Goal: Information Seeking & Learning: Learn about a topic

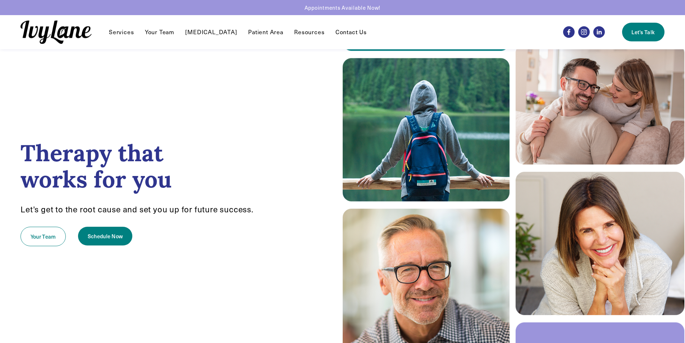
click at [345, 33] on link "Contact Us" at bounding box center [351, 32] width 31 height 9
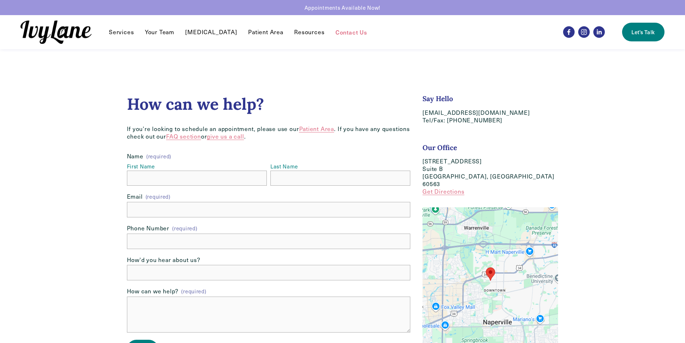
click at [0, 0] on span "Individual Therapy" at bounding box center [0, 0] width 0 height 0
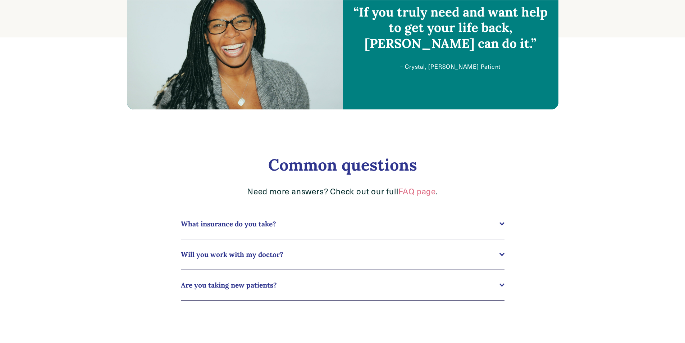
scroll to position [647, 0]
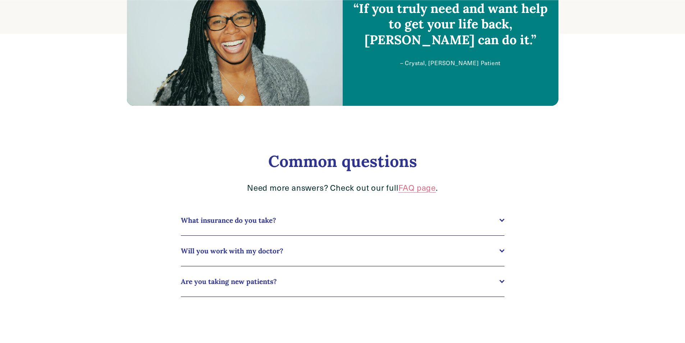
click at [502, 249] on div at bounding box center [501, 249] width 5 height 5
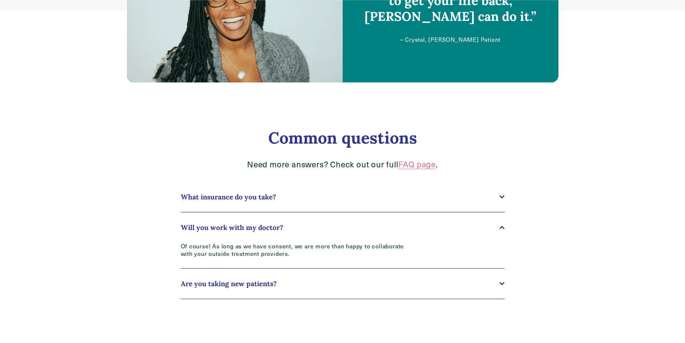
scroll to position [683, 0]
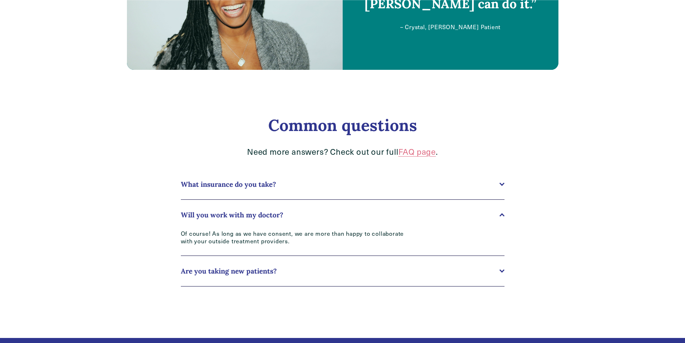
click at [501, 269] on button "Are you taking new patients?" at bounding box center [343, 271] width 324 height 30
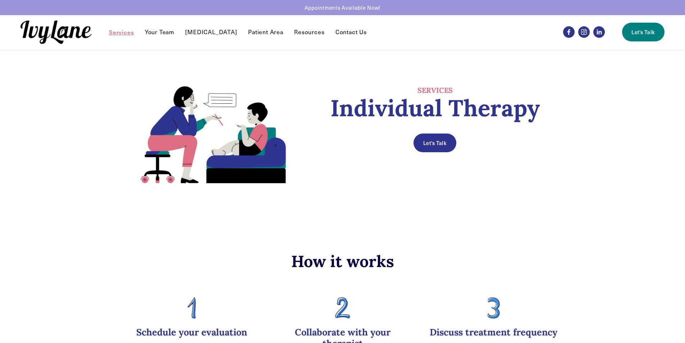
scroll to position [0, 0]
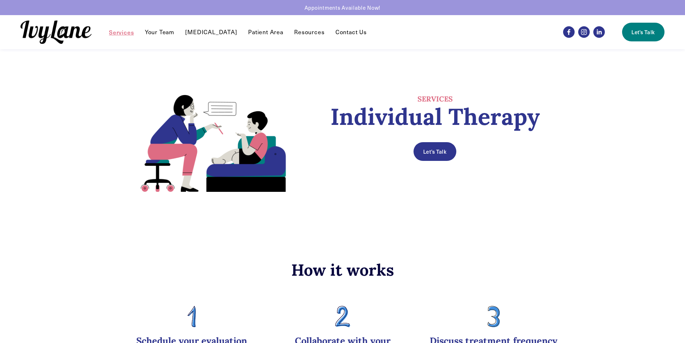
click at [342, 30] on link "Contact Us" at bounding box center [351, 32] width 31 height 9
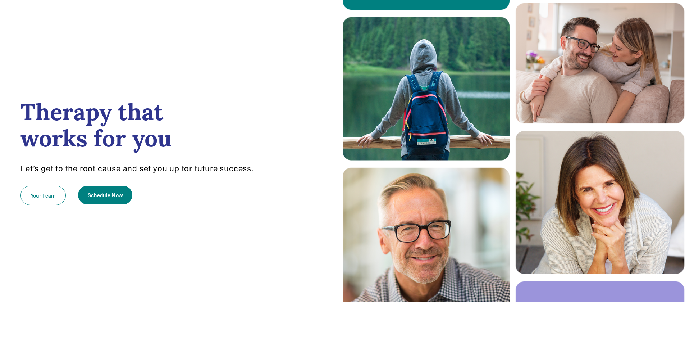
scroll to position [36, 0]
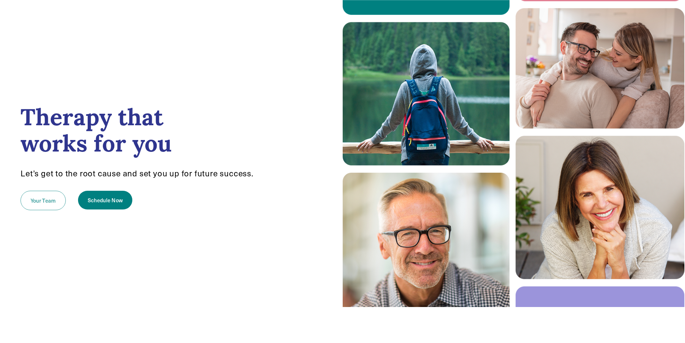
click at [43, 199] on link "Your Team" at bounding box center [42, 200] width 45 height 19
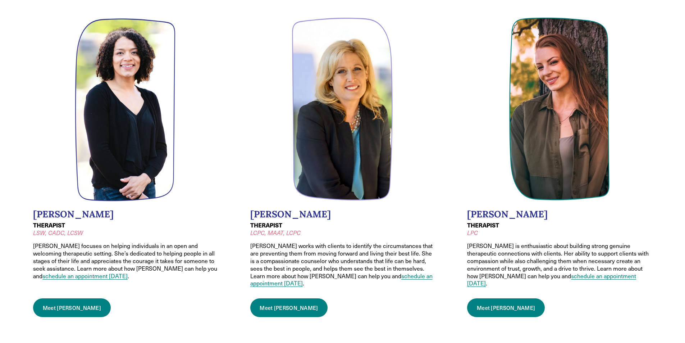
scroll to position [396, 0]
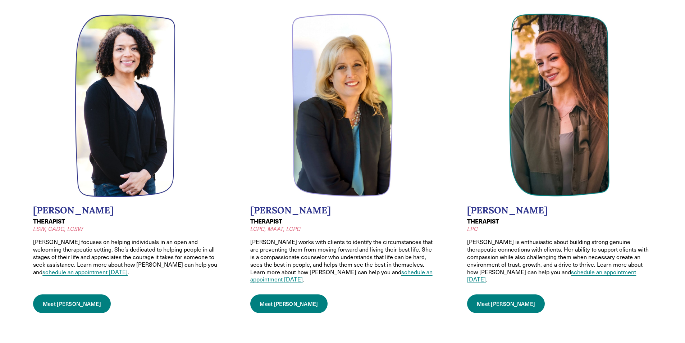
click at [72, 294] on link "Meet Lauren" at bounding box center [72, 303] width 78 height 19
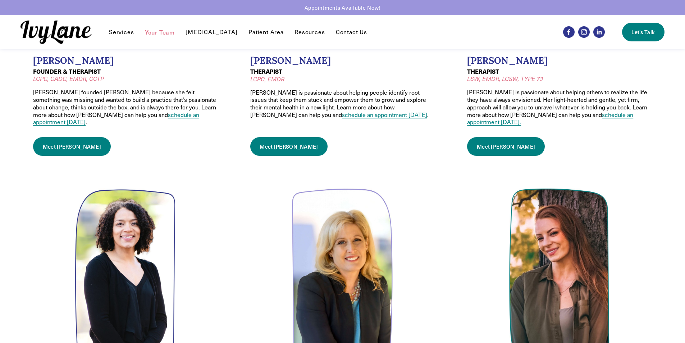
scroll to position [216, 0]
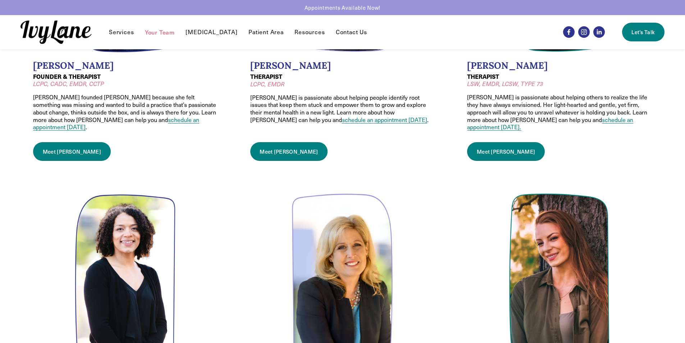
click at [60, 143] on link "Meet Wendy" at bounding box center [72, 151] width 78 height 19
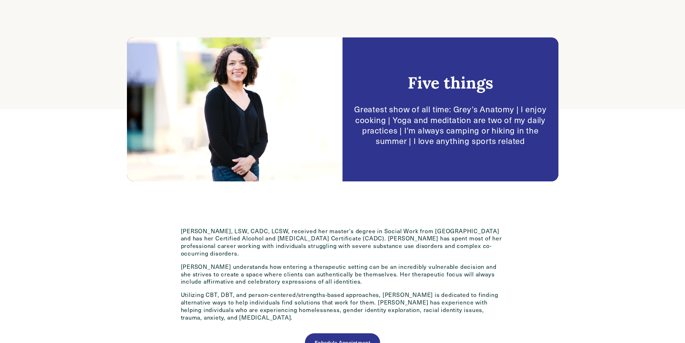
scroll to position [216, 0]
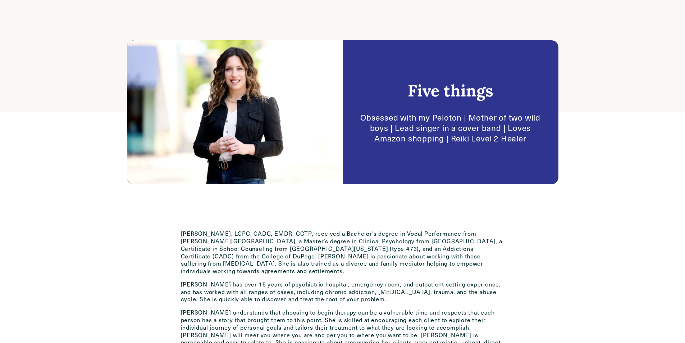
scroll to position [288, 0]
